Goal: Navigation & Orientation: Find specific page/section

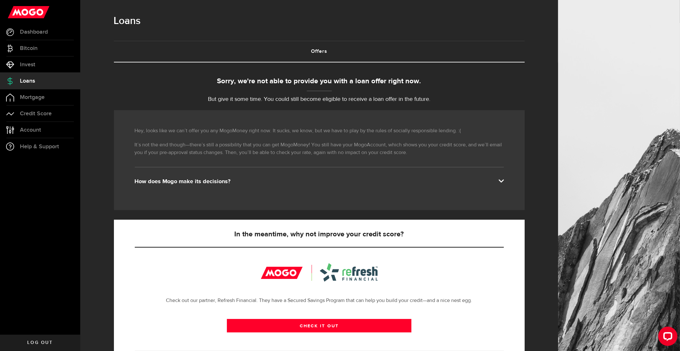
click at [311, 70] on div "Borrow responsibly Get your pre-approved offer based on your financial history …" at bounding box center [319, 243] width 410 height 360
click at [43, 114] on span "Credit Score" at bounding box center [36, 114] width 32 height 6
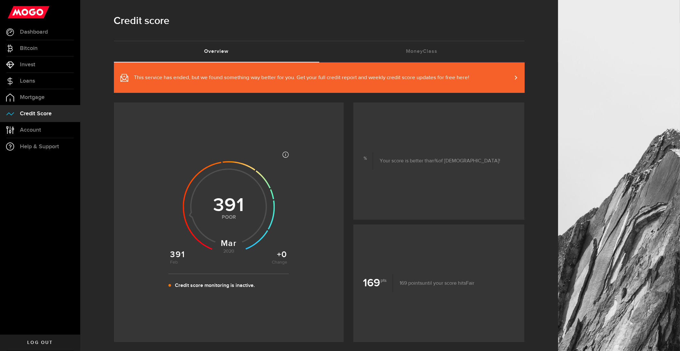
click at [513, 78] on span at bounding box center [511, 77] width 3 height 7
click at [40, 100] on span "Mortgage" at bounding box center [32, 98] width 25 height 6
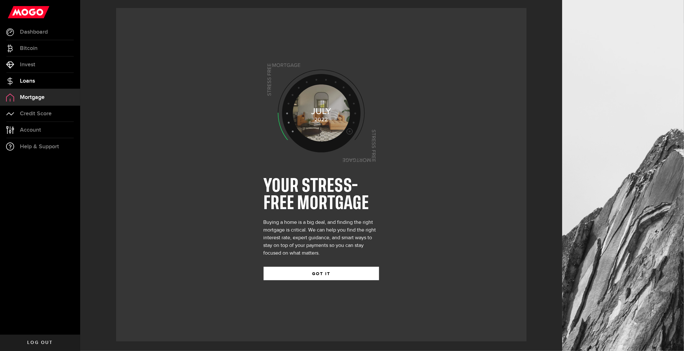
click at [28, 82] on span "Loans" at bounding box center [27, 81] width 15 height 6
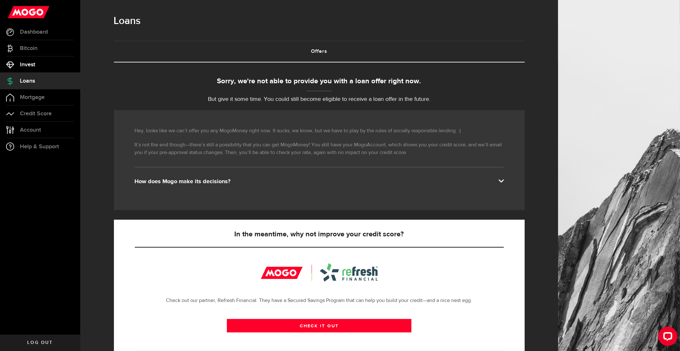
click at [29, 60] on link "Invest" at bounding box center [40, 65] width 80 height 16
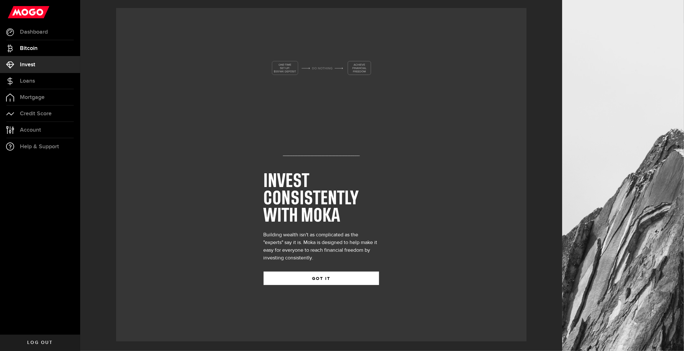
click at [32, 48] on span "Bitcoin" at bounding box center [29, 49] width 18 height 6
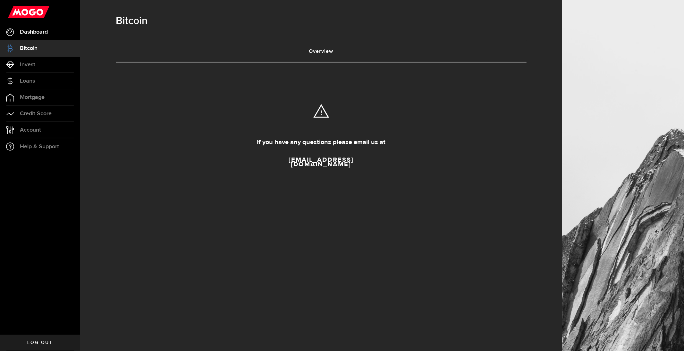
click at [35, 28] on link "Dashboard" at bounding box center [40, 32] width 80 height 16
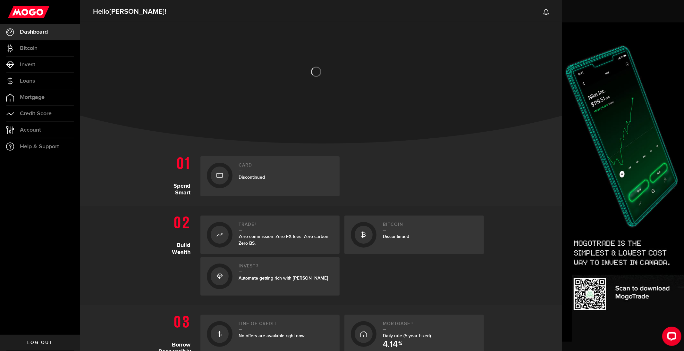
click at [225, 178] on div at bounding box center [220, 176] width 18 height 18
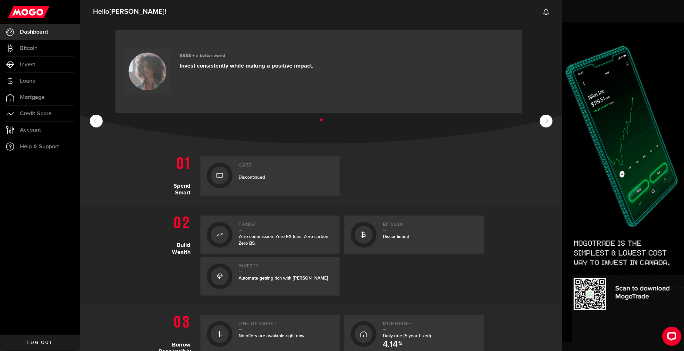
click at [246, 174] on div "Card Discontinued" at bounding box center [286, 176] width 95 height 27
click at [251, 179] on span "Discontinued" at bounding box center [252, 177] width 26 height 5
click at [250, 179] on span "Discontinued" at bounding box center [252, 177] width 26 height 5
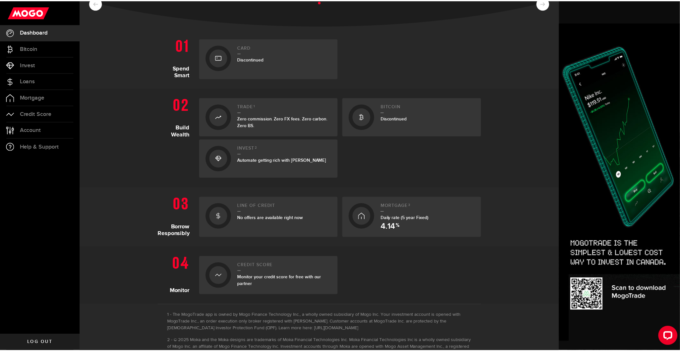
scroll to position [159, 0]
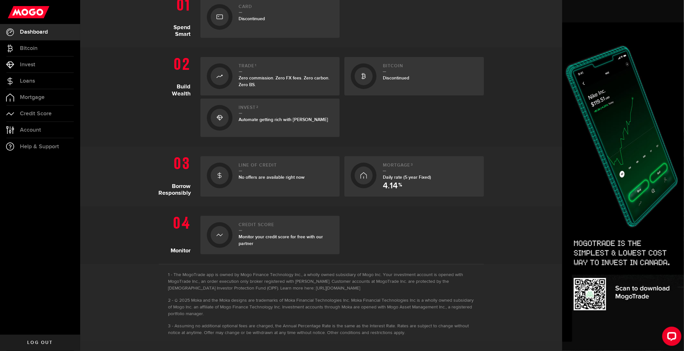
click at [277, 179] on span "No offers are available right now" at bounding box center [272, 177] width 66 height 5
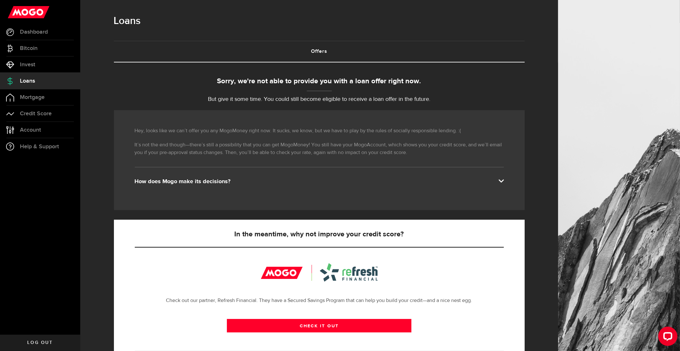
scroll to position [34, 0]
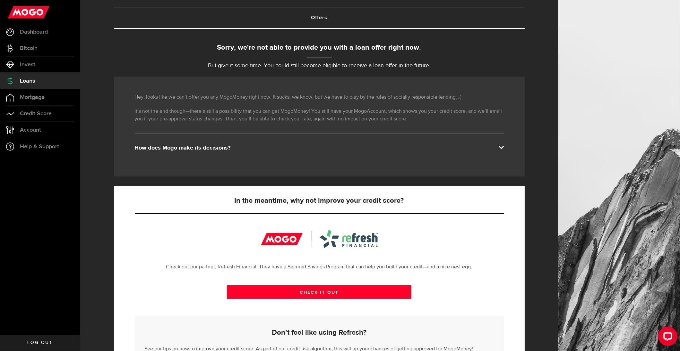
click at [499, 142] on div "Hey, looks like we can’t offer you any MogoMoney right now. It sucks, we know, …" at bounding box center [319, 127] width 410 height 100
